Goal: Information Seeking & Learning: Learn about a topic

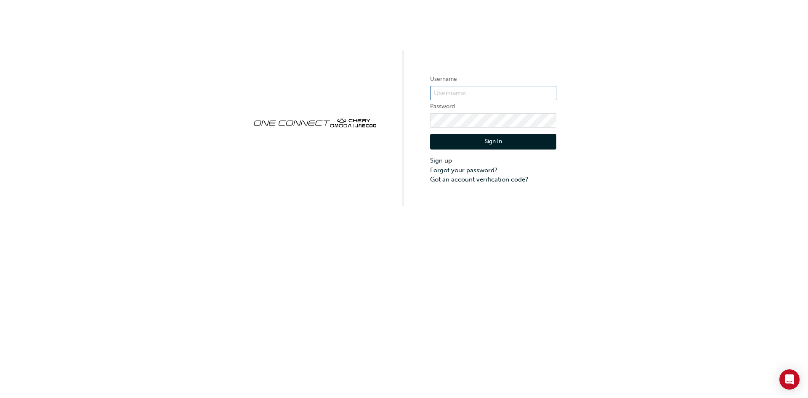
type input "Chau0528"
click at [495, 139] on button "Sign In" at bounding box center [493, 142] width 126 height 16
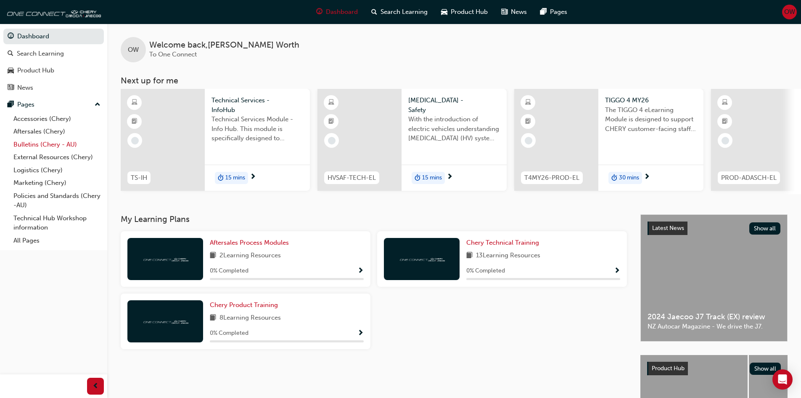
click at [36, 145] on link "Bulletins (Chery - AU)" at bounding box center [57, 144] width 94 height 13
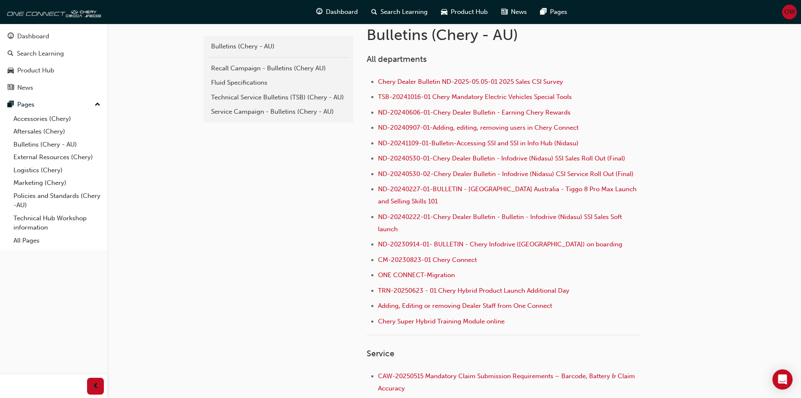
scroll to position [168, 0]
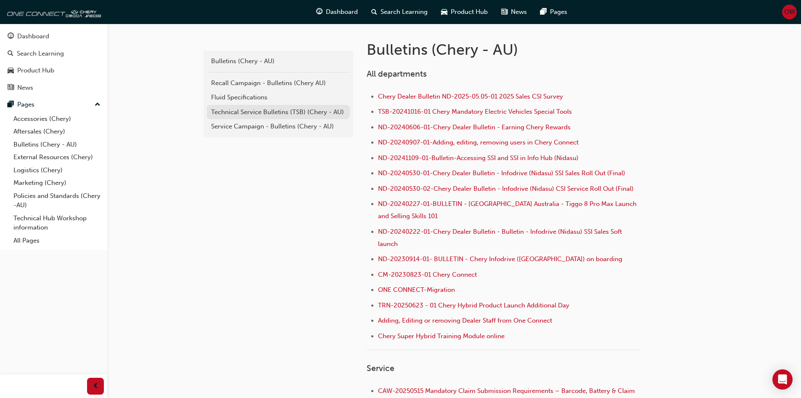
click at [249, 111] on div "Technical Service Bulletins (TSB) (Chery - AU)" at bounding box center [278, 112] width 135 height 10
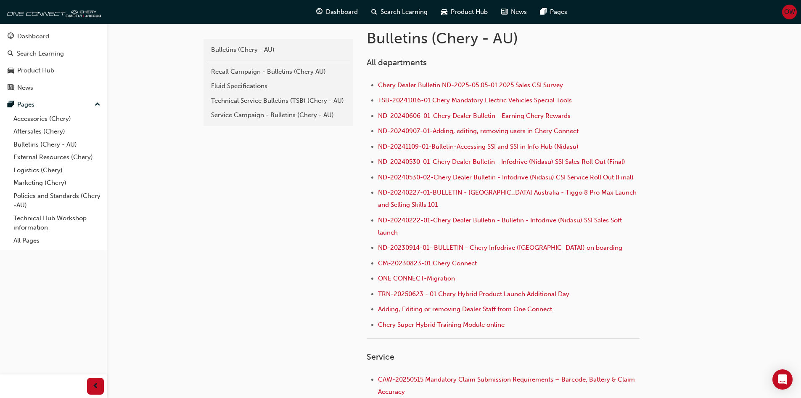
scroll to position [34, 0]
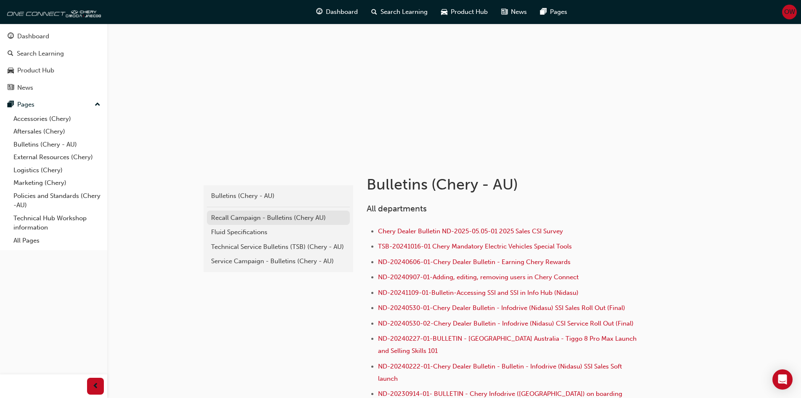
click at [249, 218] on div "Recall Campaign - Bulletins (Chery AU)" at bounding box center [278, 218] width 135 height 10
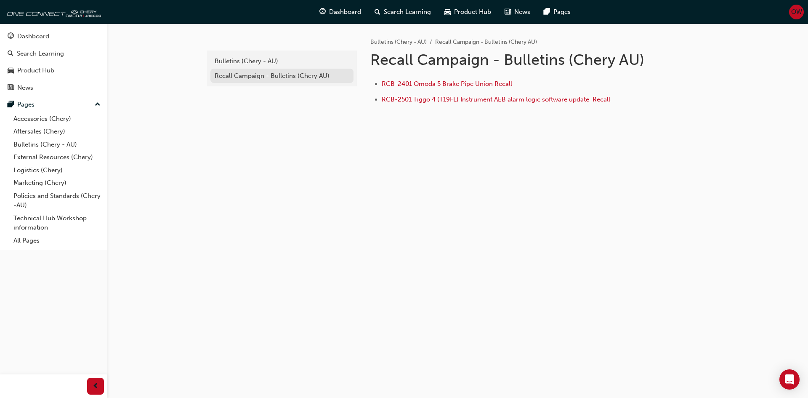
click at [296, 74] on div "Recall Campaign - Bulletins (Chery AU)" at bounding box center [282, 76] width 135 height 10
click at [246, 63] on div "Bulletins (Chery - AU)" at bounding box center [282, 61] width 135 height 10
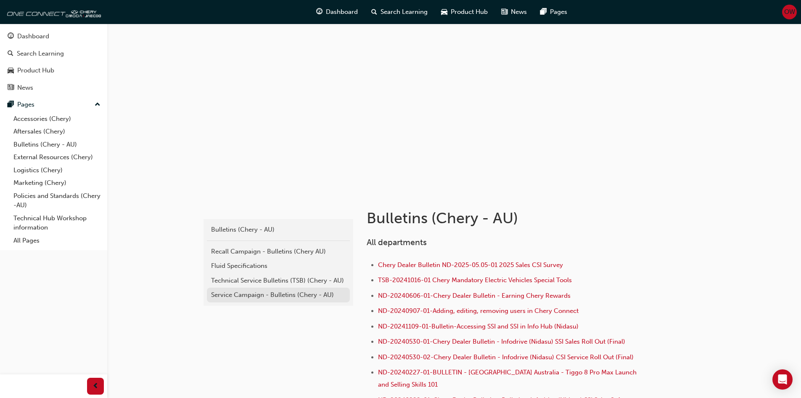
click at [260, 295] on div "Service Campaign - Bulletins (Chery - AU)" at bounding box center [278, 295] width 135 height 10
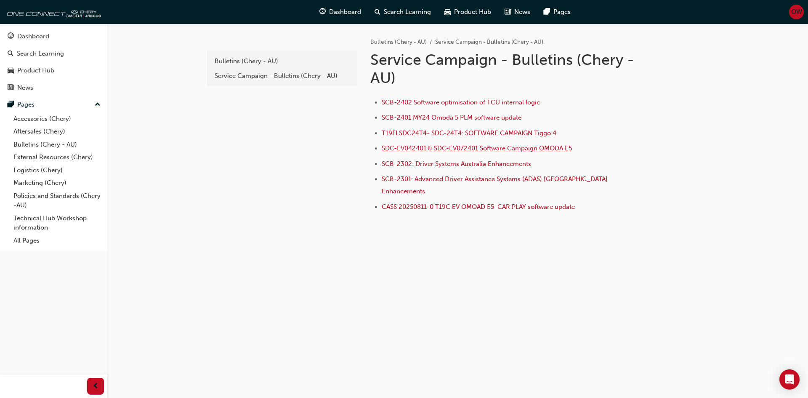
click at [493, 148] on span "SDC-EV042401 & SDC-EV072401 Software Campaign OMODA E5" at bounding box center [477, 148] width 190 height 8
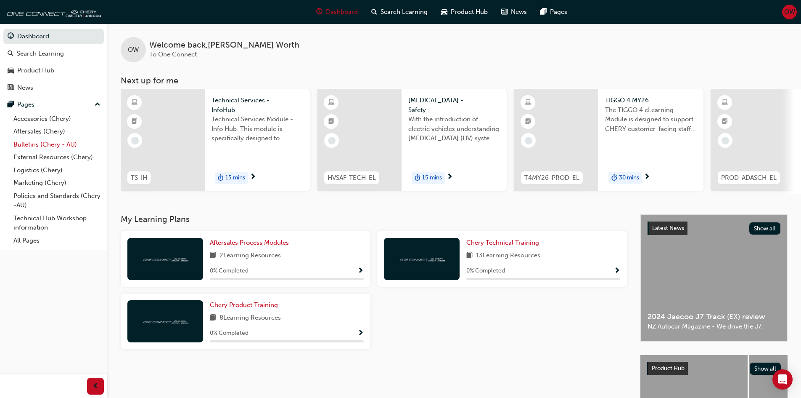
click at [35, 141] on link "Bulletins (Chery - AU)" at bounding box center [57, 144] width 94 height 13
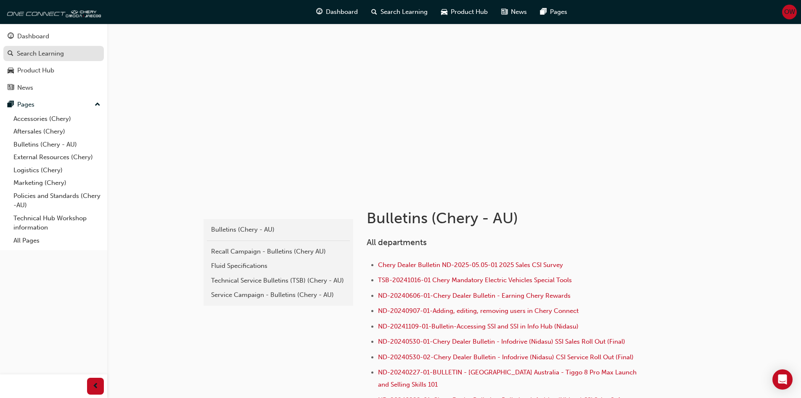
click at [13, 52] on span "search-icon" at bounding box center [11, 54] width 6 height 8
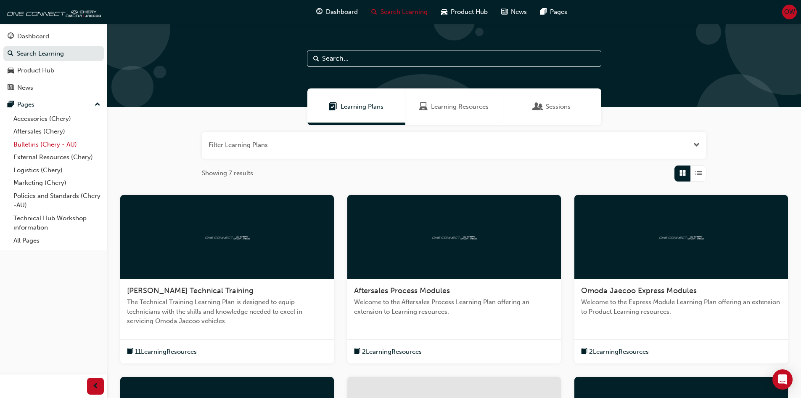
click at [32, 142] on link "Bulletins (Chery - AU)" at bounding box center [57, 144] width 94 height 13
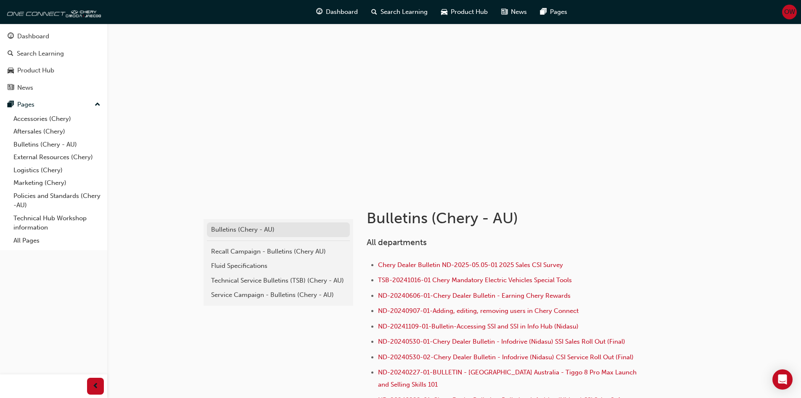
click at [246, 228] on div "Bulletins (Chery - AU)" at bounding box center [278, 230] width 135 height 10
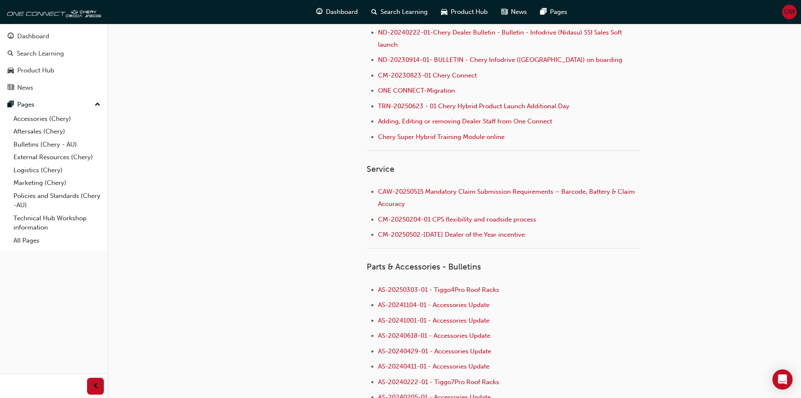
scroll to position [185, 0]
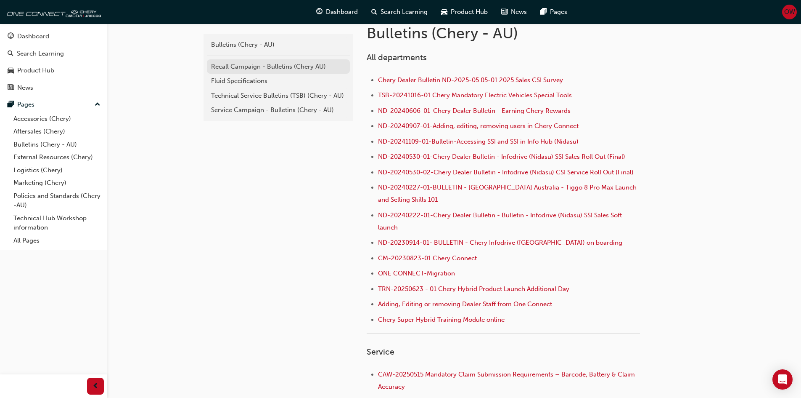
click at [242, 65] on div "Recall Campaign - Bulletins (Chery AU)" at bounding box center [278, 67] width 135 height 10
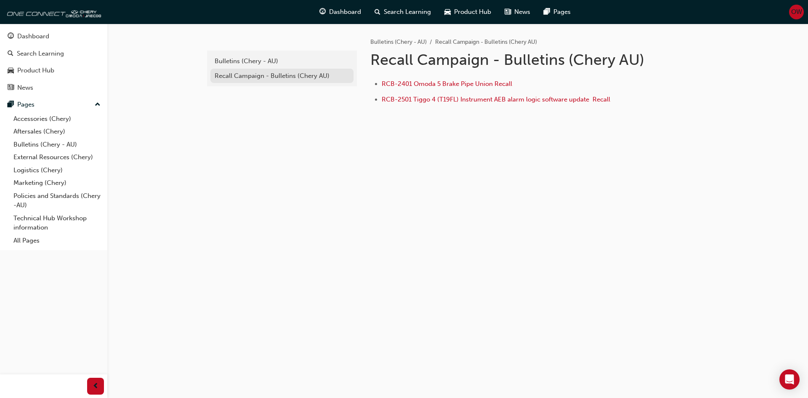
click at [243, 78] on div "Recall Campaign - Bulletins (Chery AU)" at bounding box center [282, 76] width 135 height 10
click at [244, 60] on div "Bulletins (Chery - AU)" at bounding box center [282, 61] width 135 height 10
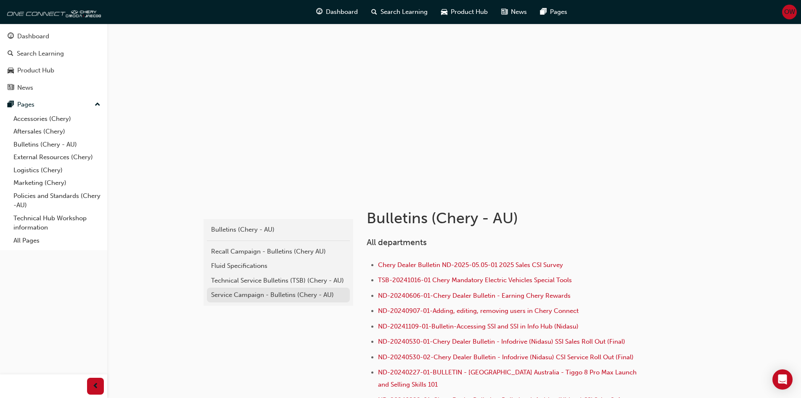
click at [244, 292] on div "Service Campaign - Bulletins (Chery - AU)" at bounding box center [278, 295] width 135 height 10
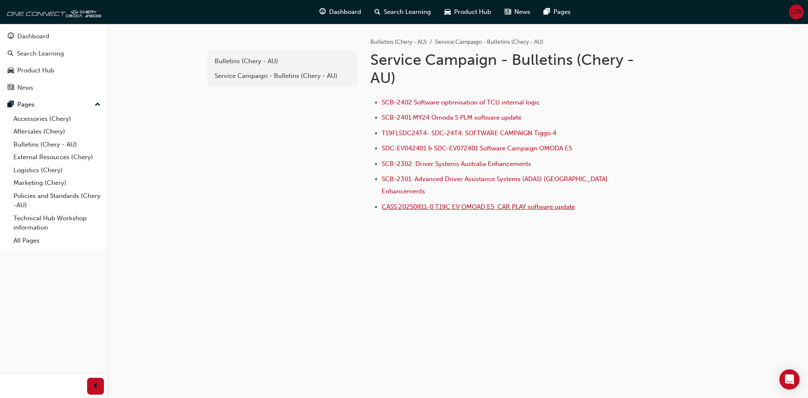
click at [437, 203] on span "CASS 20250811-0 T19C EV OMOAD E5 CAR PLAY software update" at bounding box center [478, 207] width 193 height 8
